Goal: Task Accomplishment & Management: Manage account settings

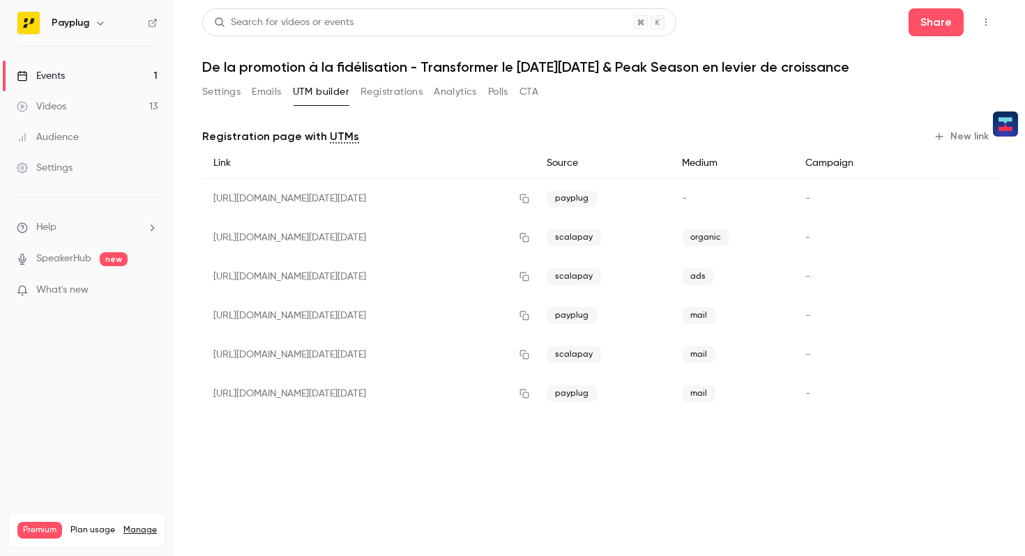
click at [225, 97] on button "Settings" at bounding box center [221, 92] width 38 height 22
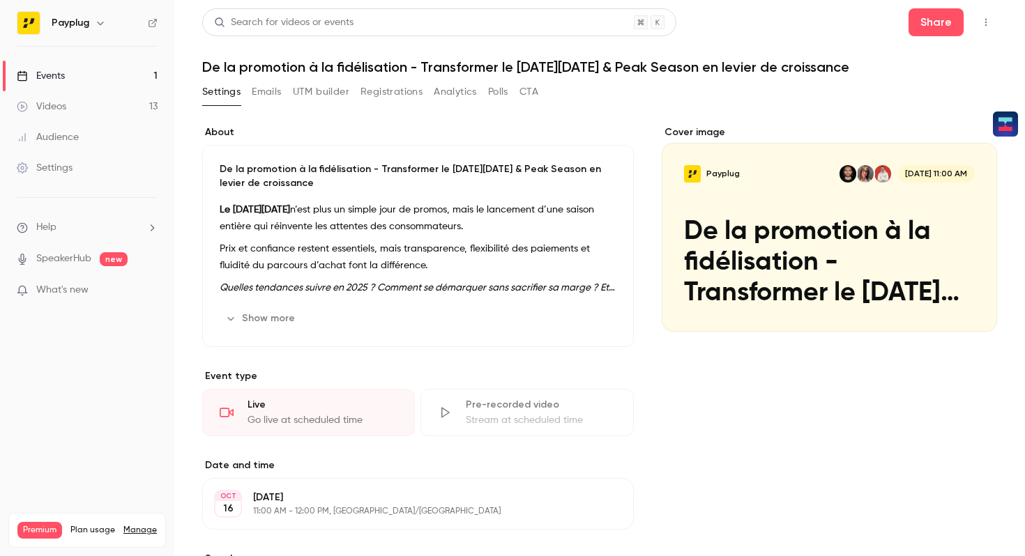
click at [964, 305] on icon "Cover image" at bounding box center [971, 306] width 15 height 11
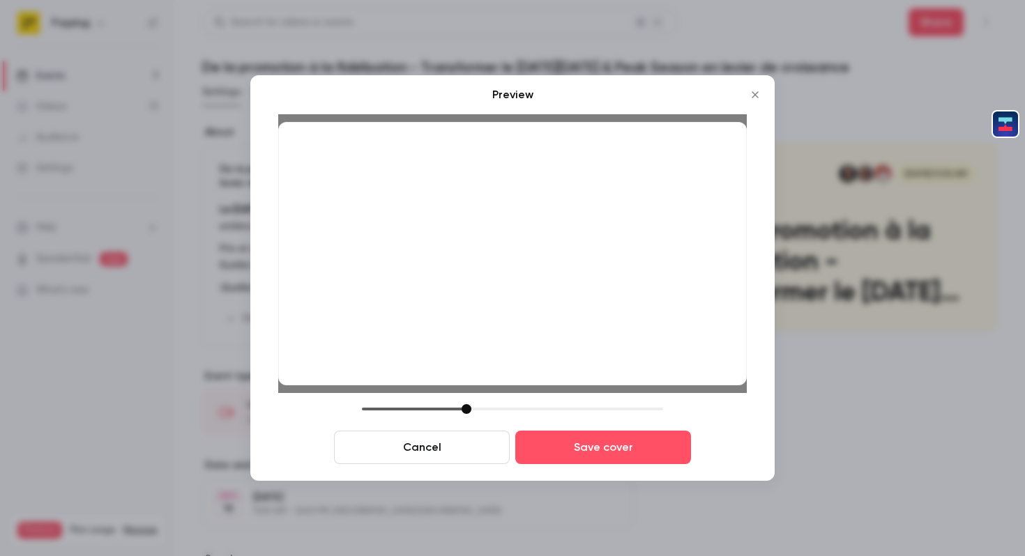
click at [467, 411] on div at bounding box center [512, 409] width 301 height 10
click at [462, 410] on div at bounding box center [462, 409] width 10 height 10
click at [617, 445] on button "Save cover" at bounding box center [603, 447] width 176 height 33
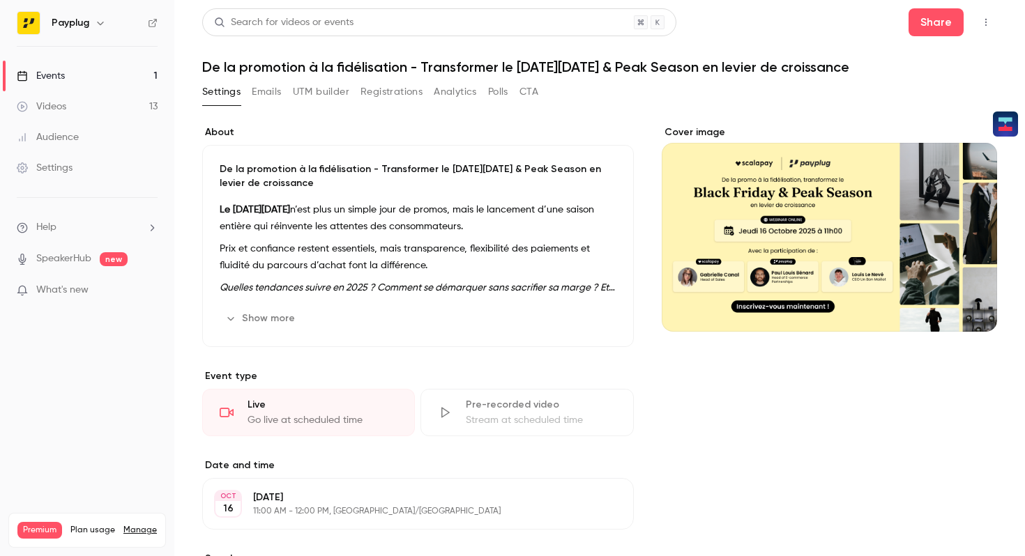
click at [311, 89] on button "UTM builder" at bounding box center [321, 92] width 56 height 22
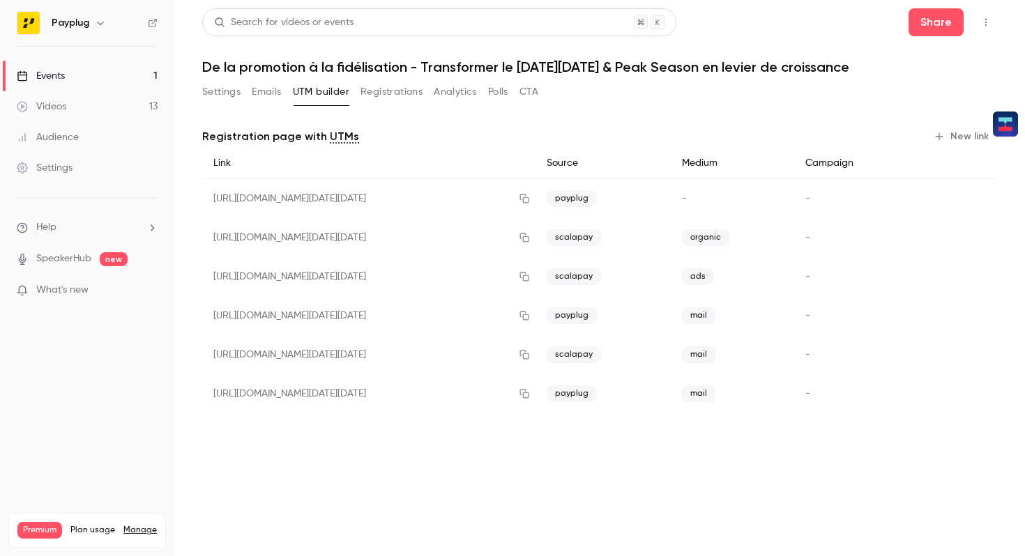
click at [219, 87] on button "Settings" at bounding box center [221, 92] width 38 height 22
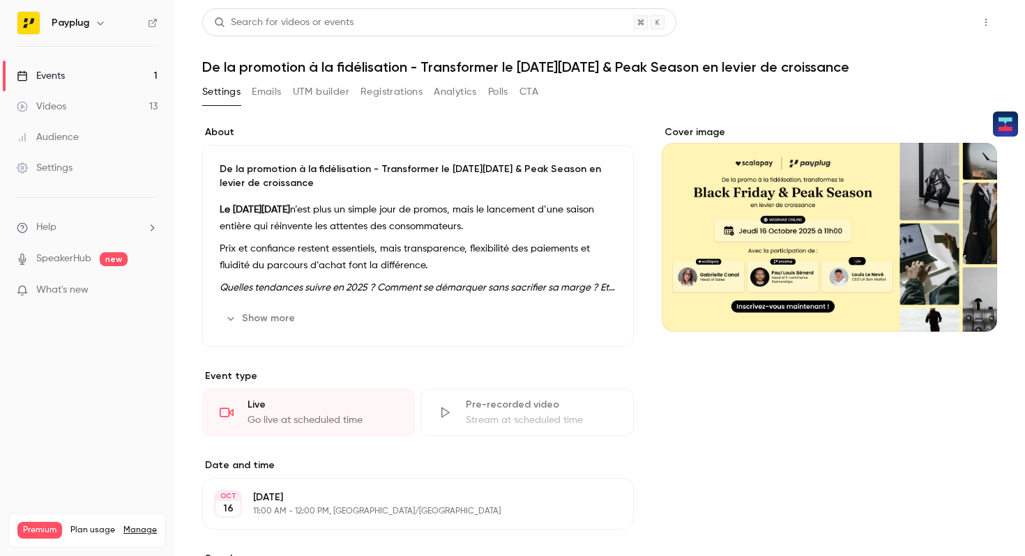
click at [927, 22] on button "Share" at bounding box center [936, 22] width 55 height 28
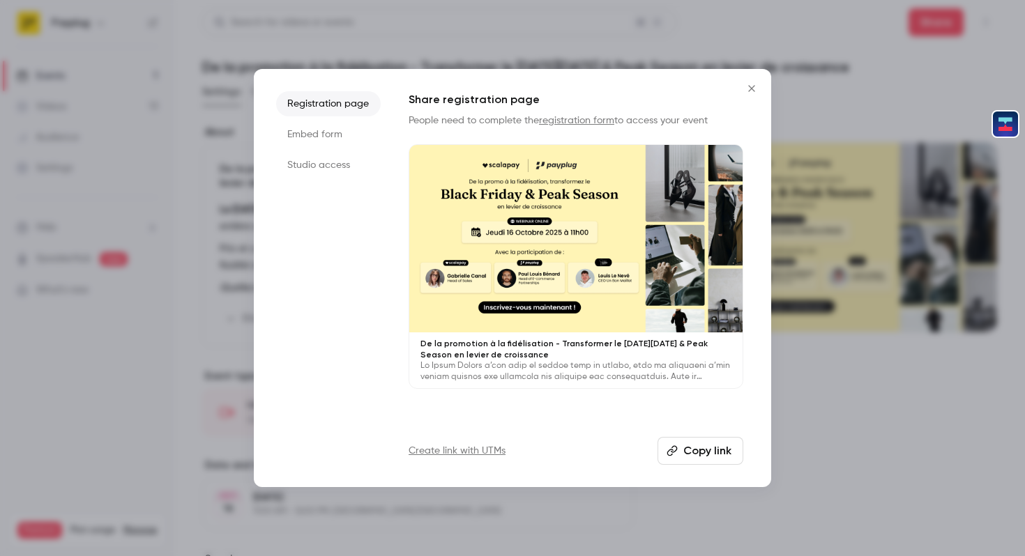
click at [689, 460] on button "Copy link" at bounding box center [701, 451] width 86 height 28
click at [752, 82] on button "Close" at bounding box center [752, 89] width 28 height 28
